Goal: Task Accomplishment & Management: Use online tool/utility

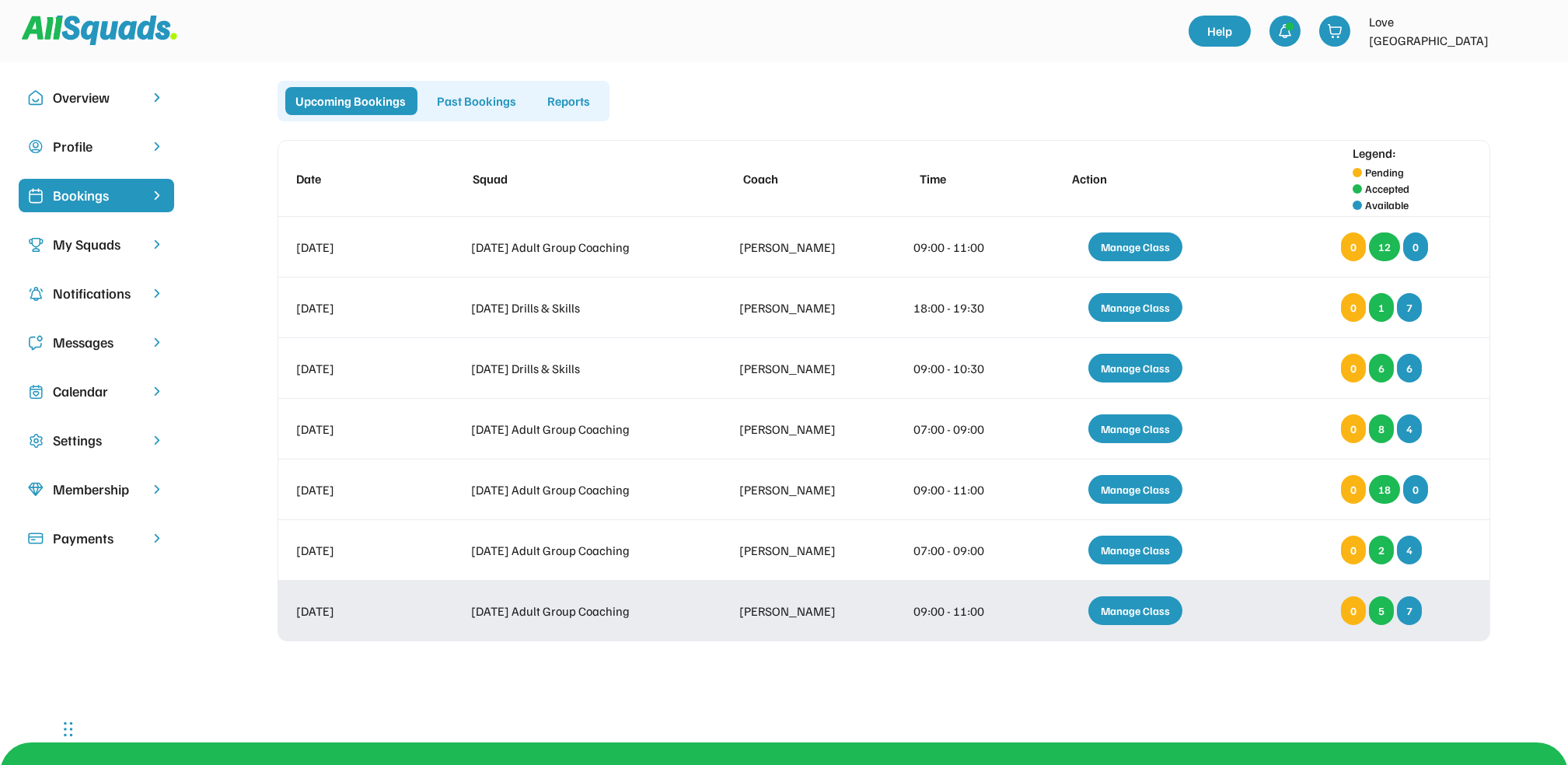
click at [1146, 607] on div "Manage Class" at bounding box center [1135, 611] width 94 height 29
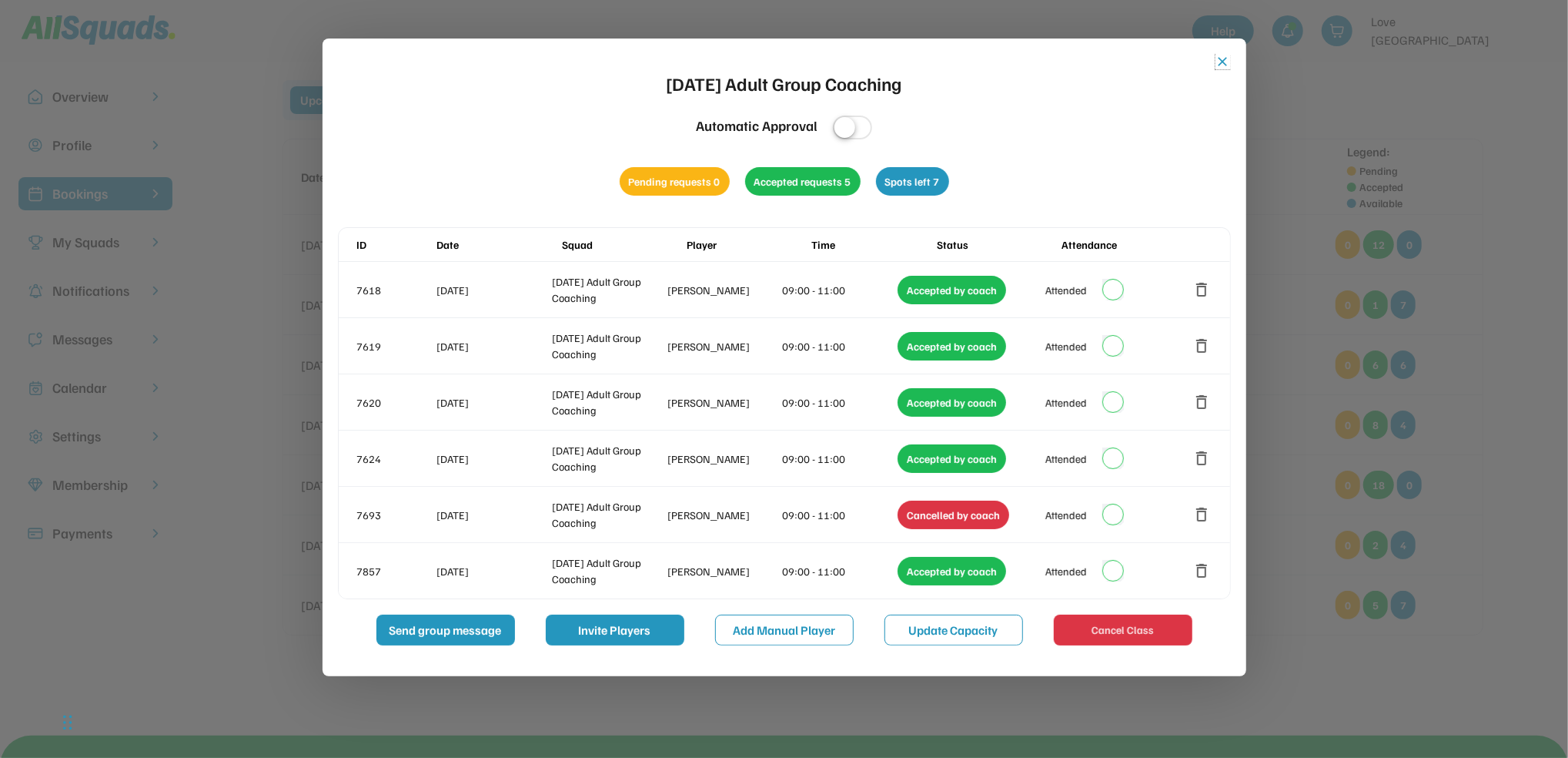
click at [1222, 57] on button "close" at bounding box center [1223, 61] width 15 height 15
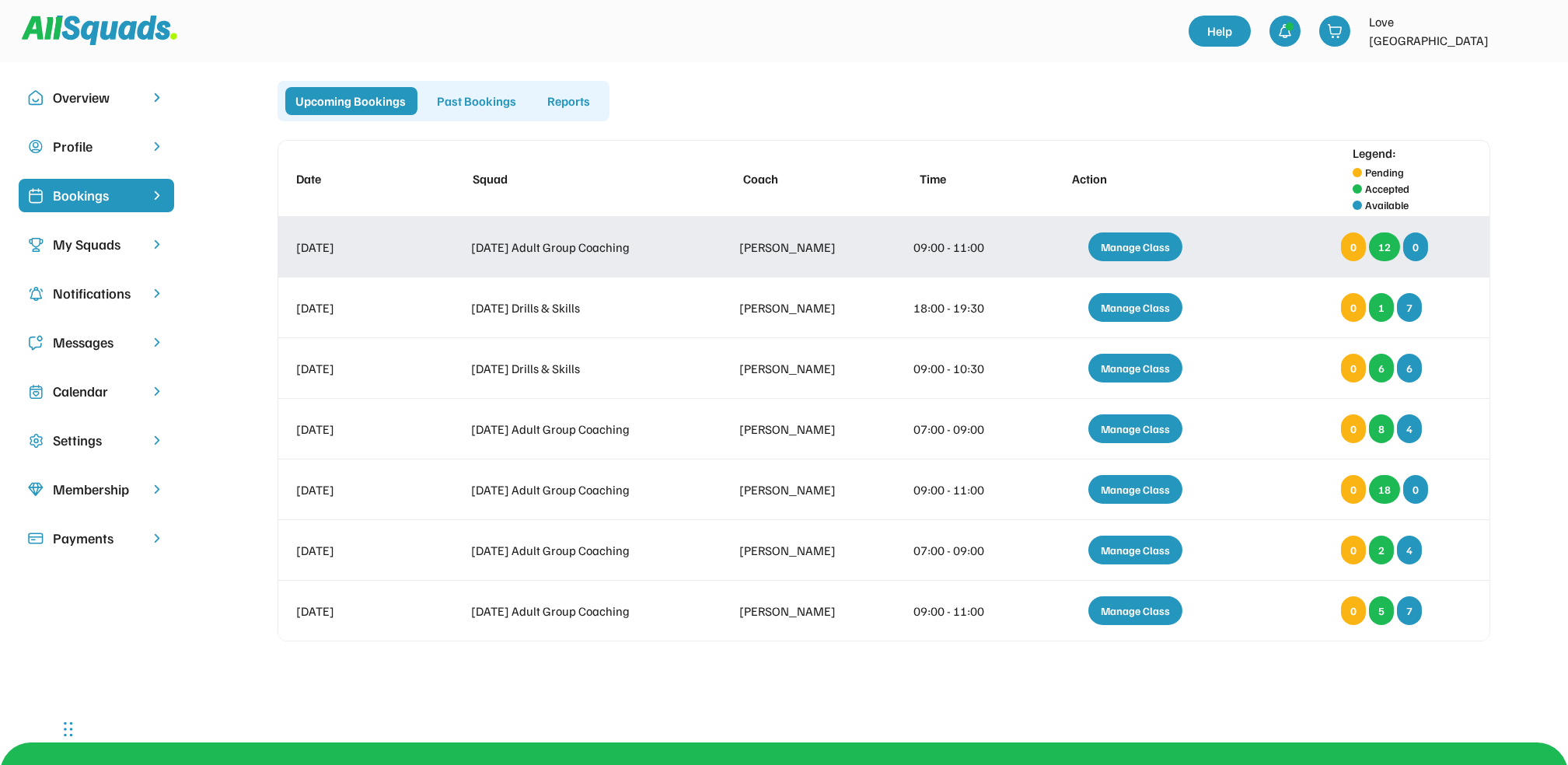
click at [1122, 232] on div "Manage Class" at bounding box center [1135, 247] width 94 height 29
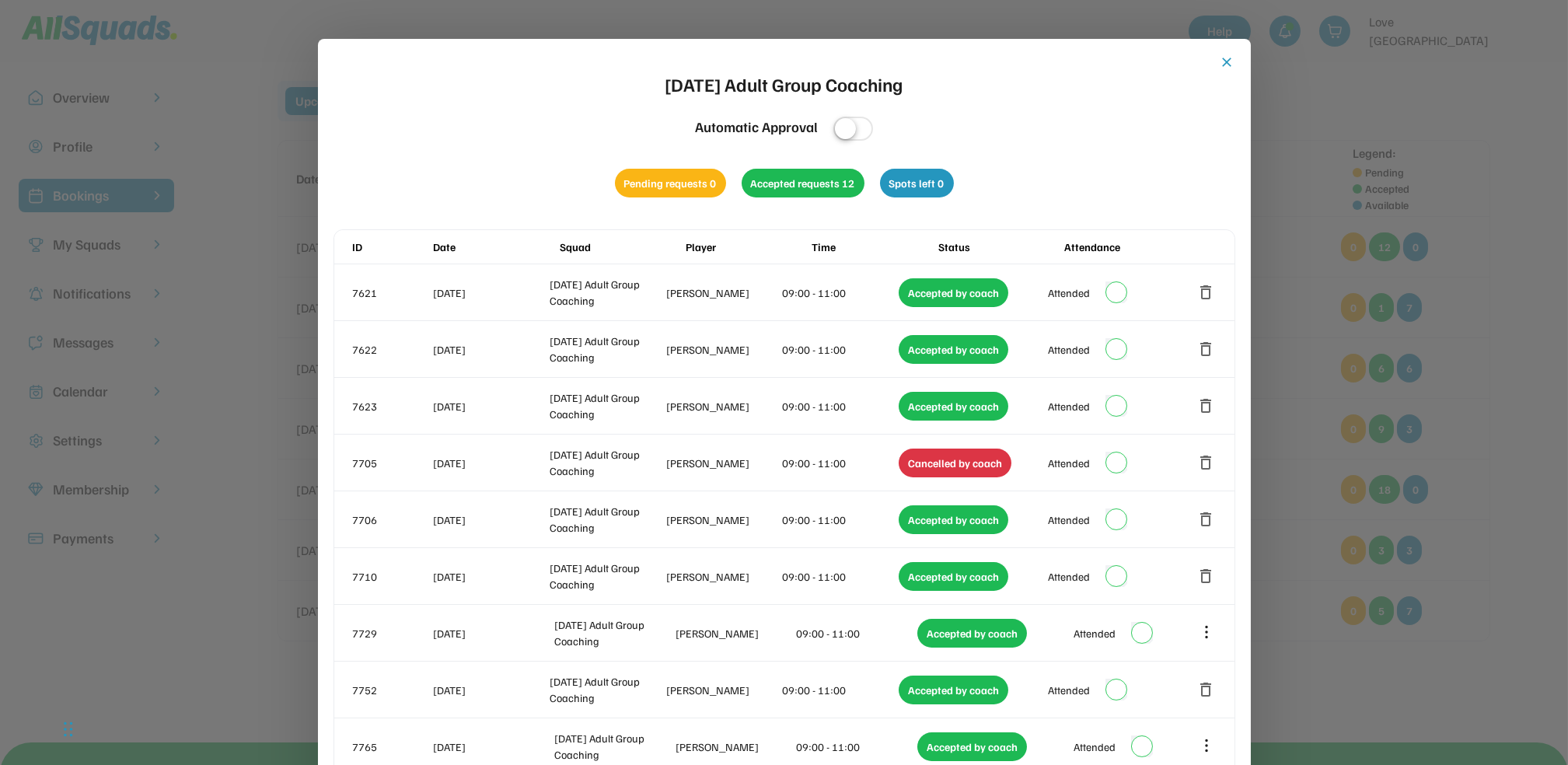
click at [1232, 58] on button "close" at bounding box center [1228, 62] width 15 height 15
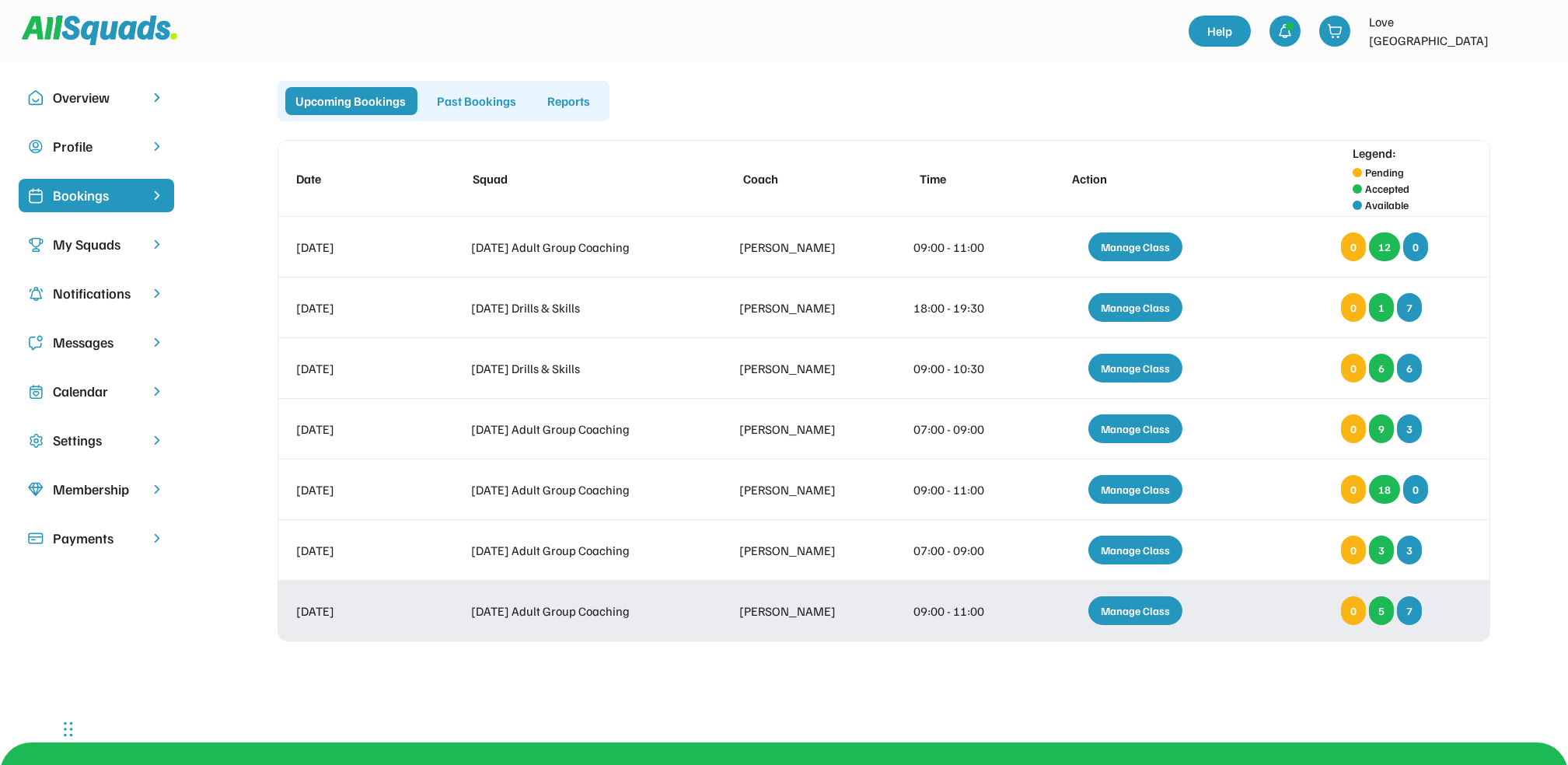
click at [1138, 603] on div "Manage Class" at bounding box center [1135, 611] width 94 height 29
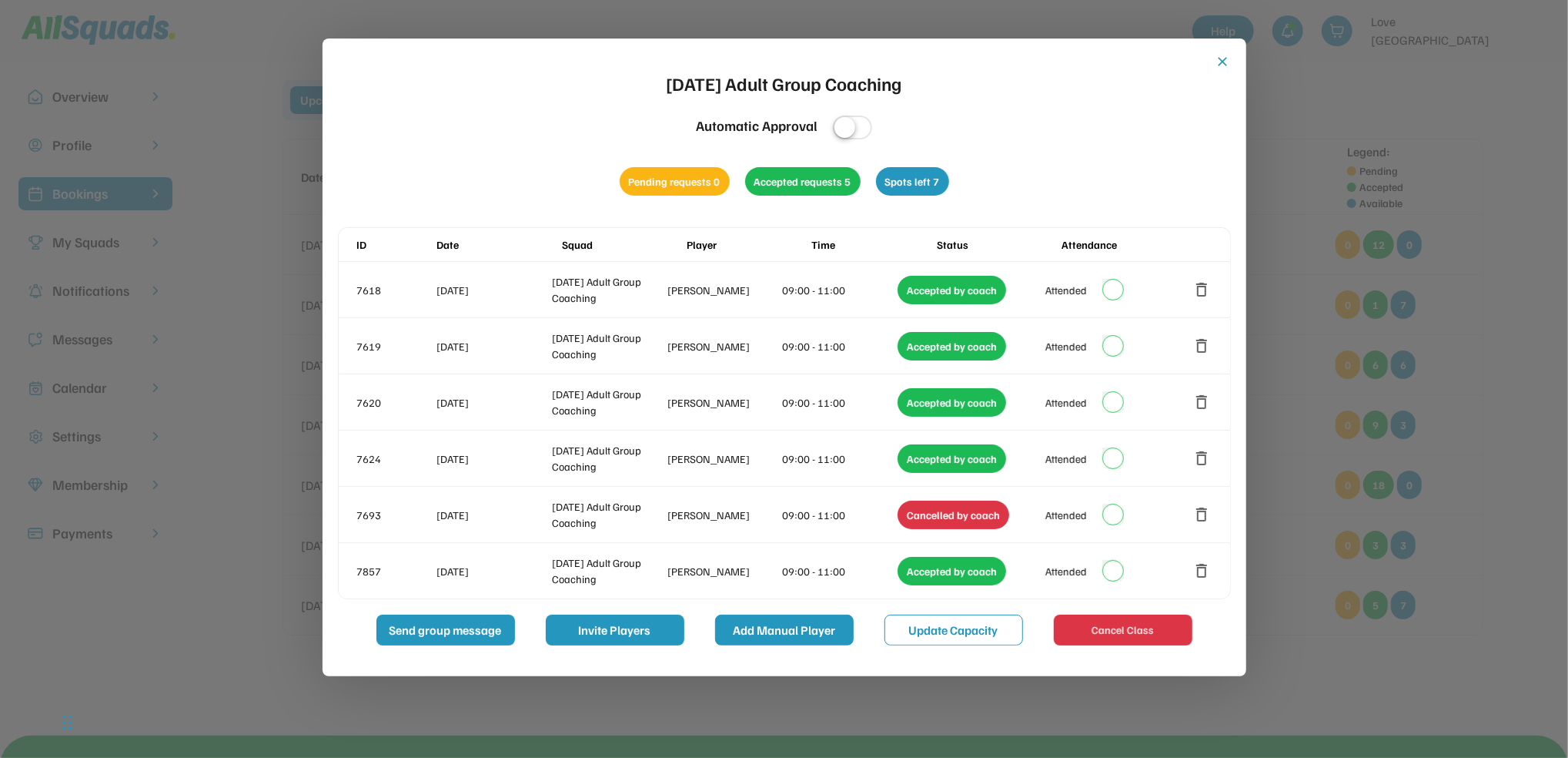
click at [801, 629] on button "Add Manual Player" at bounding box center [784, 630] width 139 height 31
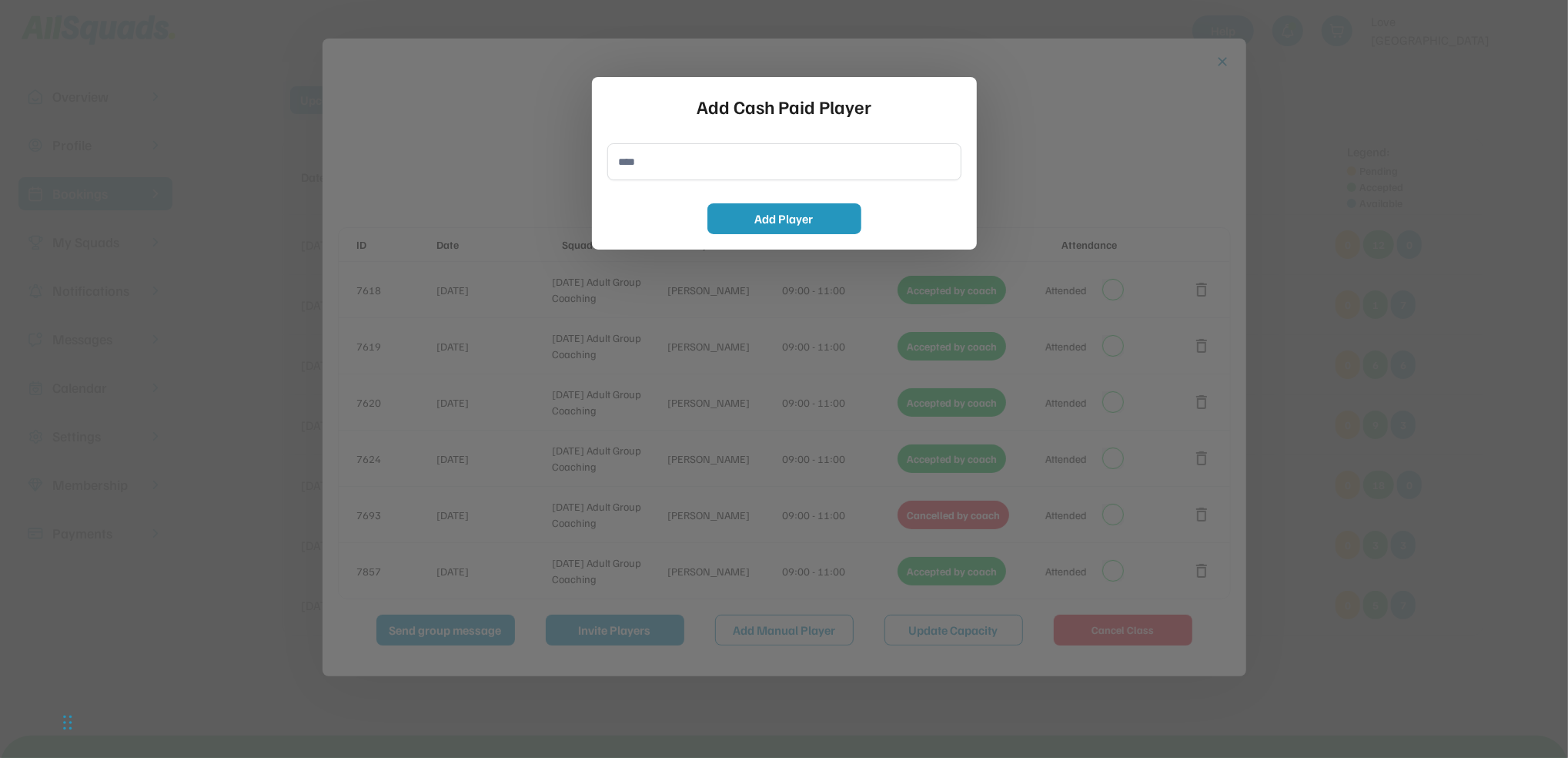
click at [620, 162] on input "input" at bounding box center [784, 161] width 354 height 37
type input "**********"
click at [826, 211] on button "Add Player" at bounding box center [784, 218] width 154 height 31
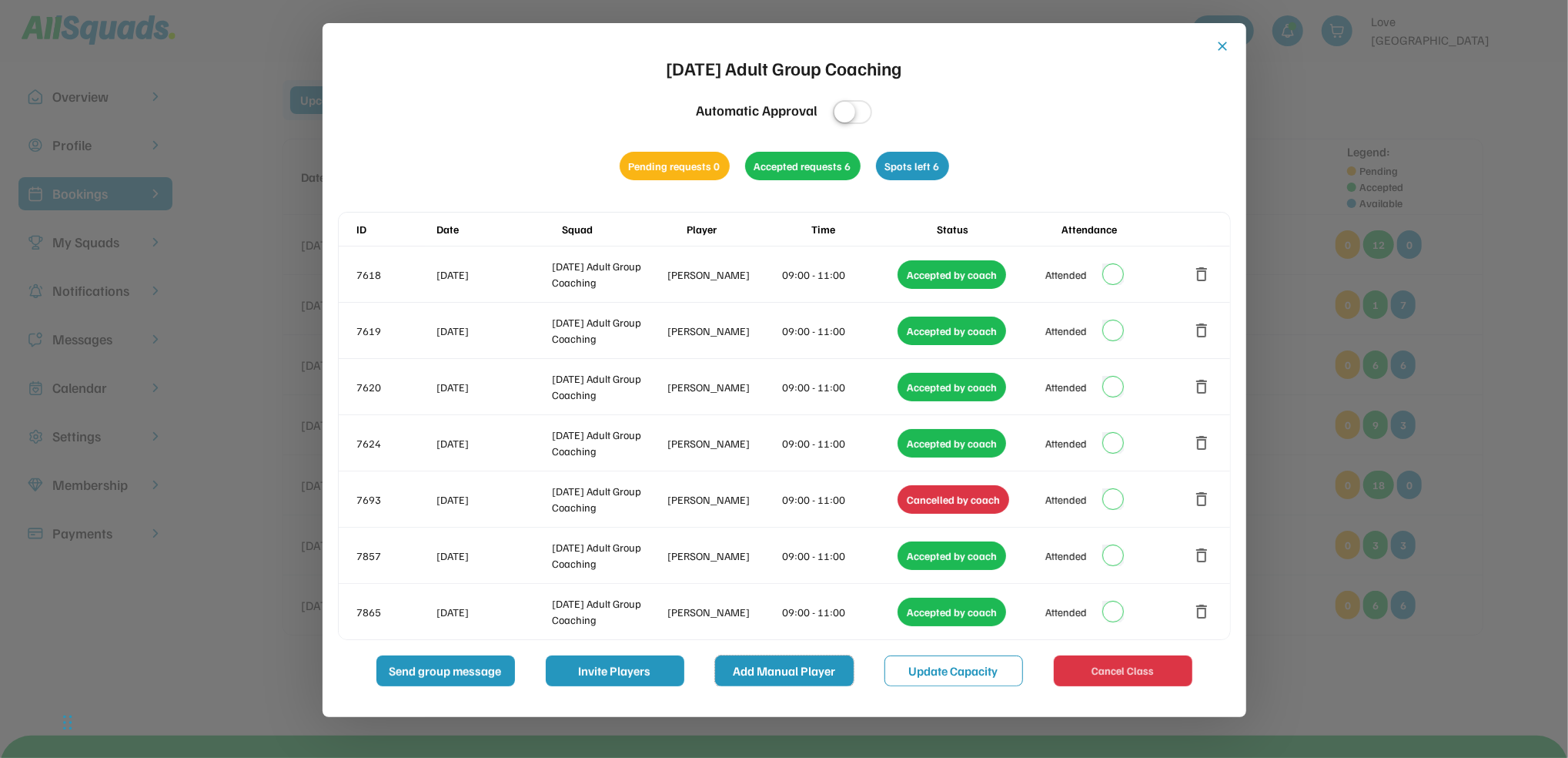
click at [814, 667] on button "Add Manual Player" at bounding box center [784, 670] width 139 height 31
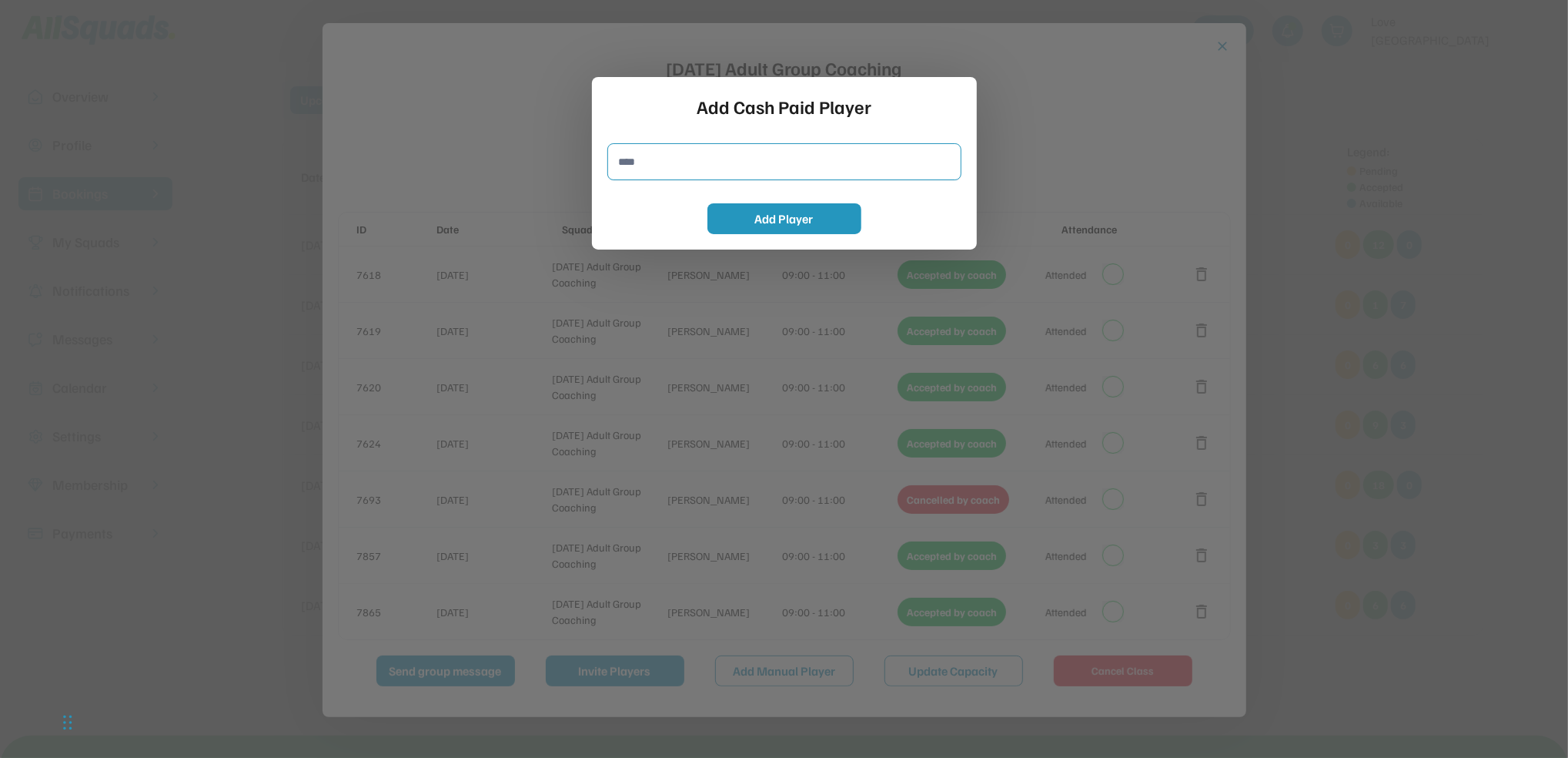
click at [626, 162] on input "input" at bounding box center [784, 161] width 354 height 37
type input "**********"
click at [799, 213] on button "Add Player" at bounding box center [784, 218] width 154 height 31
